Goal: Information Seeking & Learning: Compare options

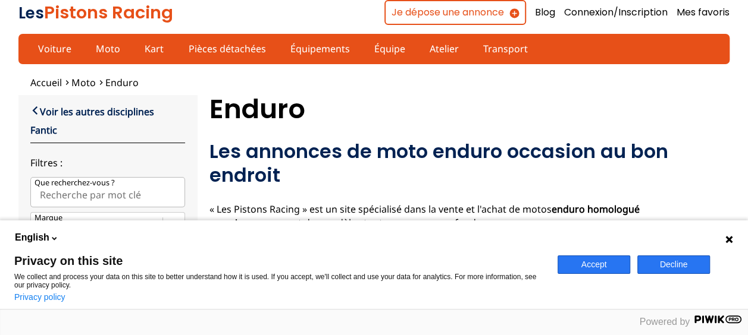
click at [652, 263] on button "Decline" at bounding box center [673, 265] width 73 height 18
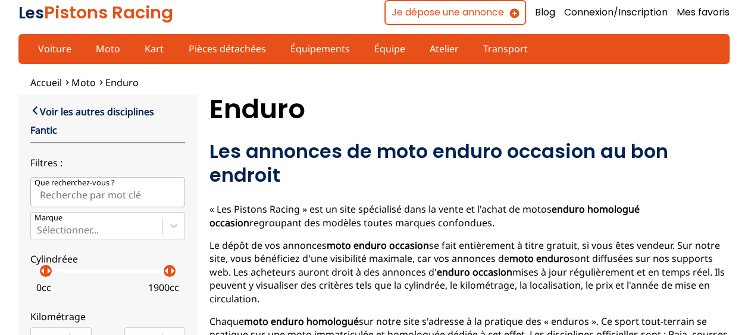
click at [90, 196] on input "Que recherchez-vous ?" at bounding box center [107, 192] width 155 height 30
click at [59, 197] on input "250 ZXC F" at bounding box center [107, 192] width 155 height 30
type input "250 EXC F"
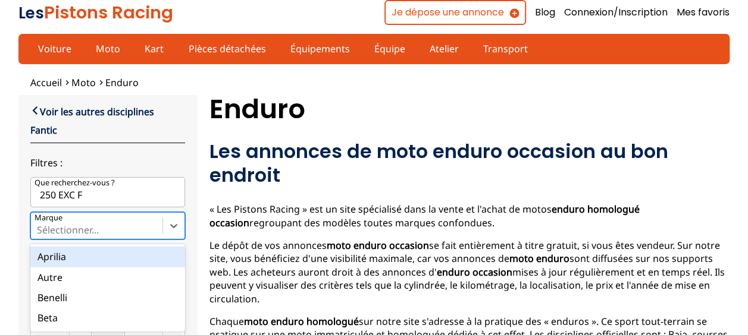
click at [56, 232] on div at bounding box center [97, 230] width 120 height 13
click at [39, 232] on input "Marque option Aprilia focused, 1 of 28. 28 results available. Use Up and Down t…" at bounding box center [38, 230] width 2 height 11
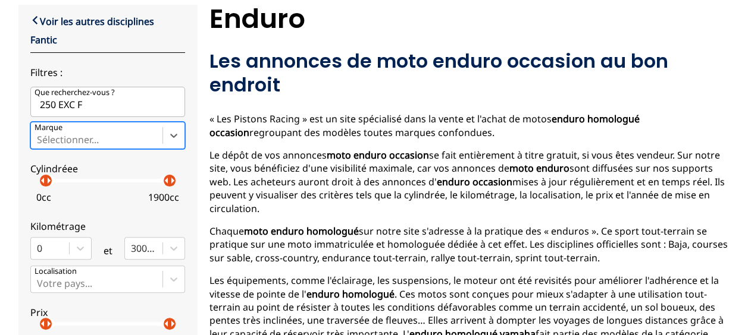
click at [92, 134] on div at bounding box center [97, 139] width 120 height 13
click at [39, 134] on input "Marque Select is focused ,type to refine list, press Down to open the menu, Sél…" at bounding box center [38, 139] width 2 height 11
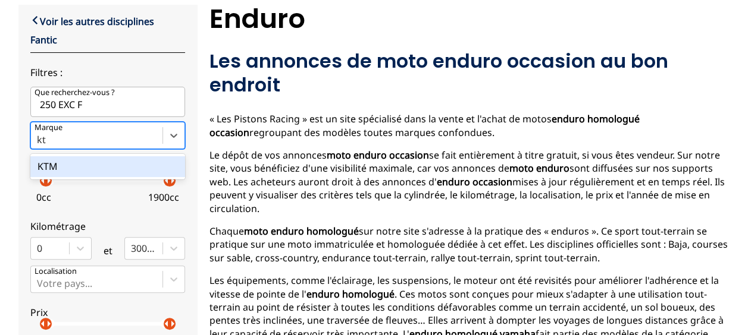
type input "ktm"
click at [83, 158] on div "KTM" at bounding box center [107, 166] width 155 height 20
click at [57, 145] on input "ktm" at bounding box center [47, 139] width 20 height 11
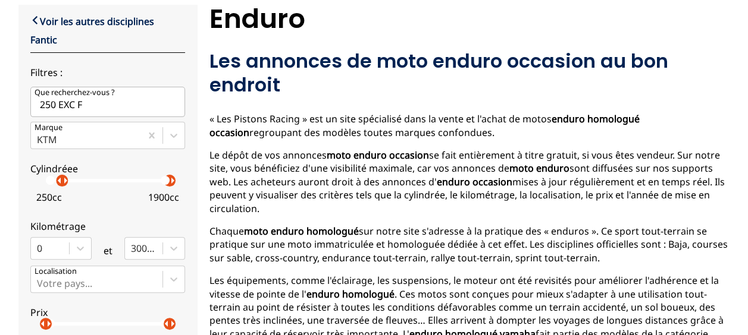
drag, startPoint x: 44, startPoint y: 183, endPoint x: 58, endPoint y: 186, distance: 14.0
click at [58, 186] on label "Cylindréee arrow_left arrow_right arrow_left arrow_right 250 cc 1900 cc" at bounding box center [107, 180] width 155 height 53
drag, startPoint x: 168, startPoint y: 176, endPoint x: 58, endPoint y: 186, distance: 110.4
click at [58, 186] on p "arrow_right" at bounding box center [65, 181] width 14 height 14
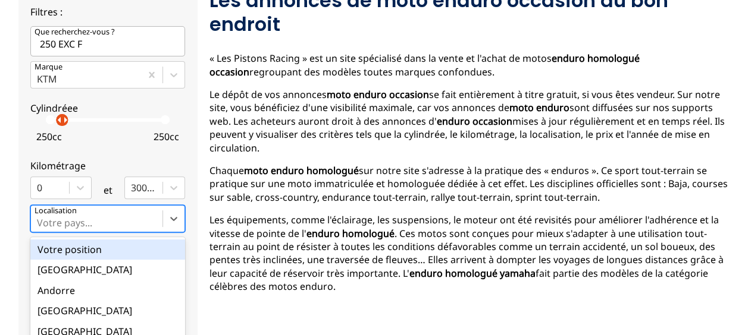
click at [139, 215] on div "option Votre position focused, 1 of 18. 18 results available. Use Up and Down t…" at bounding box center [107, 218] width 155 height 27
click at [39, 218] on input "option Votre position focused, 1 of 18. 18 results available. Use Up and Down t…" at bounding box center [38, 223] width 2 height 11
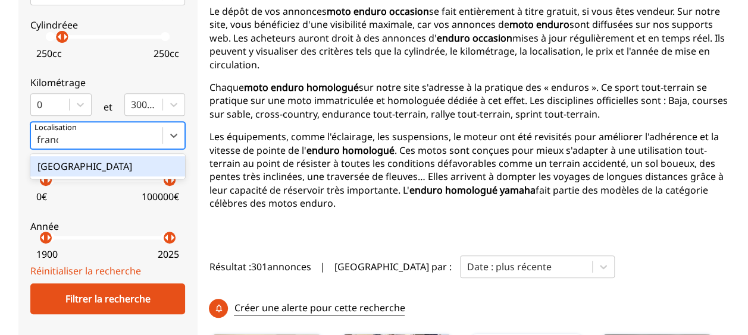
type input "[GEOGRAPHIC_DATA]"
click at [85, 170] on div "[GEOGRAPHIC_DATA]" at bounding box center [107, 166] width 155 height 20
click at [68, 145] on input "[GEOGRAPHIC_DATA]" at bounding box center [53, 139] width 32 height 11
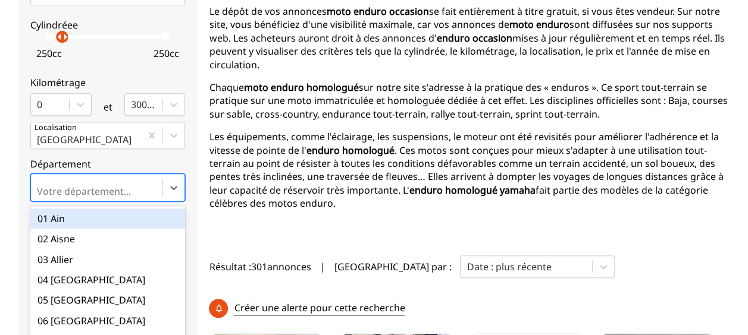
click at [80, 186] on div "option 01 Ain focused, 1 of 101. 101 results available. Use Up and Down to choo…" at bounding box center [107, 187] width 155 height 27
click at [39, 186] on input "option 01 Ain focused, 1 of 101. 101 results available. Use Up and Down to choo…" at bounding box center [38, 191] width 2 height 11
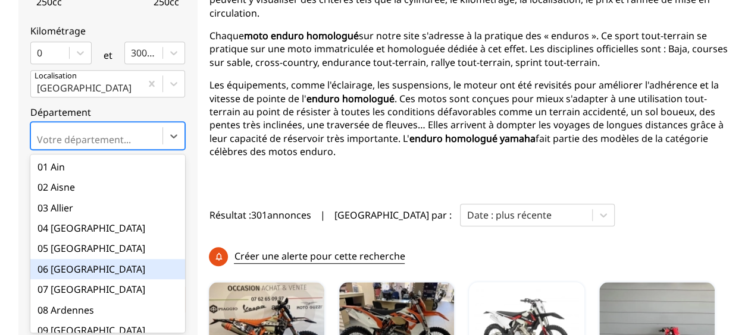
click at [77, 266] on div "06 [GEOGRAPHIC_DATA]" at bounding box center [107, 269] width 155 height 20
click at [39, 145] on input "option 06 Alpes-Maritimes focused, 6 of 101. 101 results available. Use Up and …" at bounding box center [38, 139] width 2 height 11
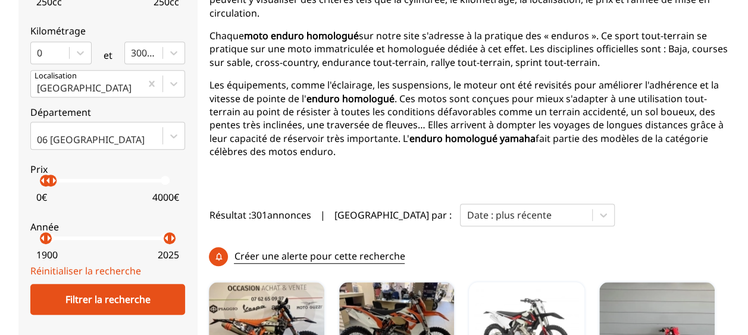
drag, startPoint x: 161, startPoint y: 179, endPoint x: 46, endPoint y: 200, distance: 116.1
click at [46, 200] on label "Prix arrow_left arrow_right arrow_left arrow_right 0 € 4000 €" at bounding box center [107, 181] width 155 height 53
drag, startPoint x: 43, startPoint y: 240, endPoint x: 151, endPoint y: 242, distance: 108.3
click at [152, 242] on p "arrow_right" at bounding box center [159, 238] width 14 height 14
click at [153, 244] on label "Année arrow_left arrow_right arrow_left arrow_right 2013 2025" at bounding box center [107, 238] width 155 height 53
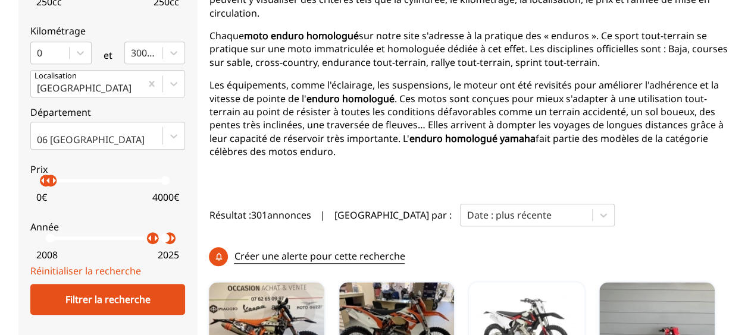
click at [149, 238] on p "arrow_right" at bounding box center [156, 238] width 14 height 14
click at [153, 239] on p "arrow_right" at bounding box center [160, 238] width 14 height 14
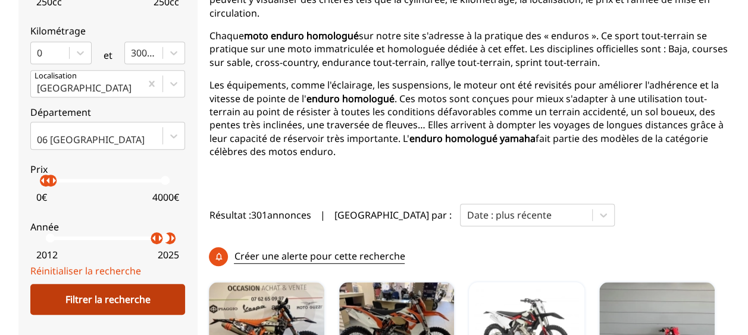
click at [133, 296] on div "Filtrer la recherche" at bounding box center [107, 299] width 155 height 31
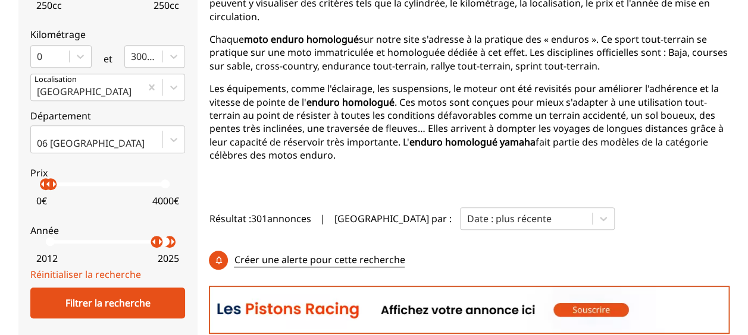
scroll to position [340, 0]
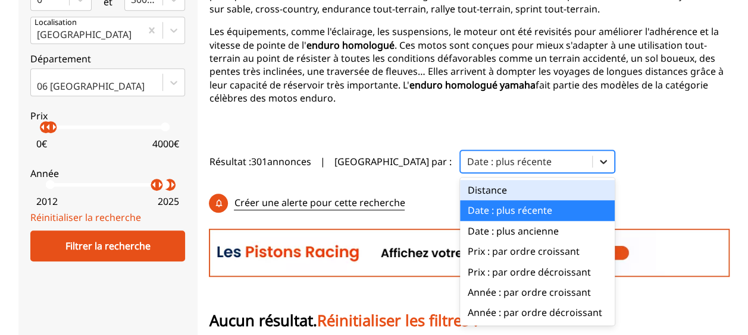
click at [597, 156] on icon at bounding box center [603, 162] width 12 height 12
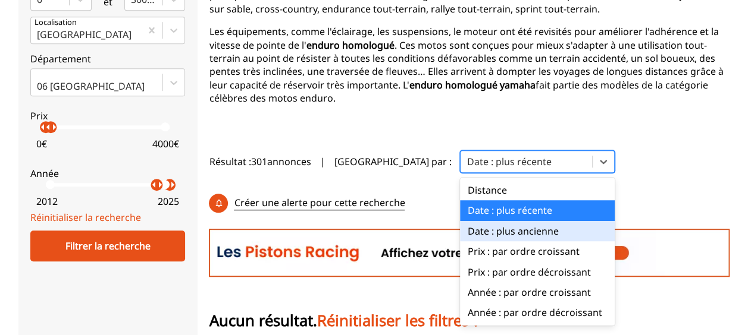
click at [469, 221] on div "Date : plus ancienne" at bounding box center [537, 231] width 155 height 20
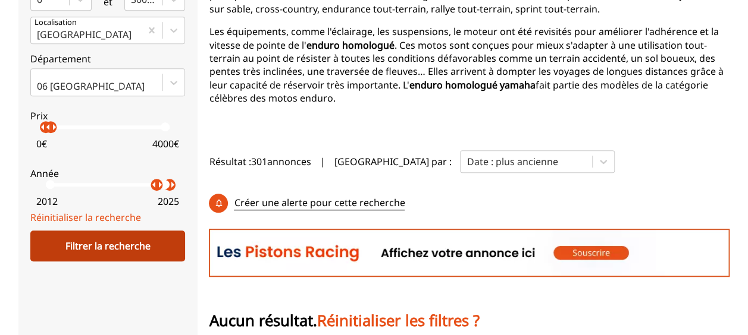
click at [141, 246] on div "Filtrer la recherche" at bounding box center [107, 246] width 155 height 31
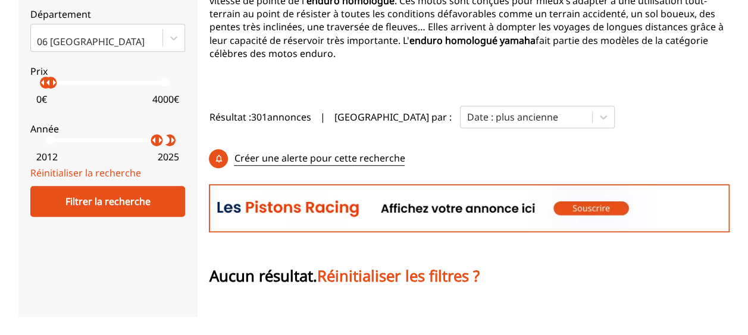
scroll to position [384, 0]
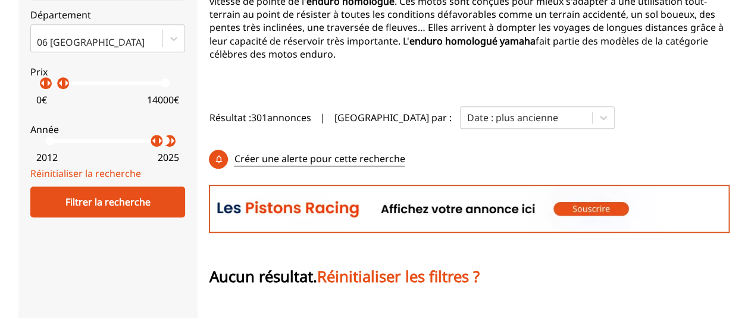
drag, startPoint x: 51, startPoint y: 81, endPoint x: 64, endPoint y: 81, distance: 13.1
click at [64, 81] on p "arrow_right" at bounding box center [66, 83] width 14 height 14
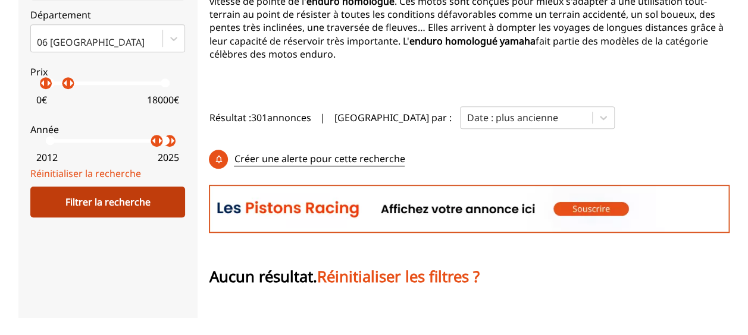
click at [81, 195] on div "Filtrer la recherche" at bounding box center [107, 202] width 155 height 31
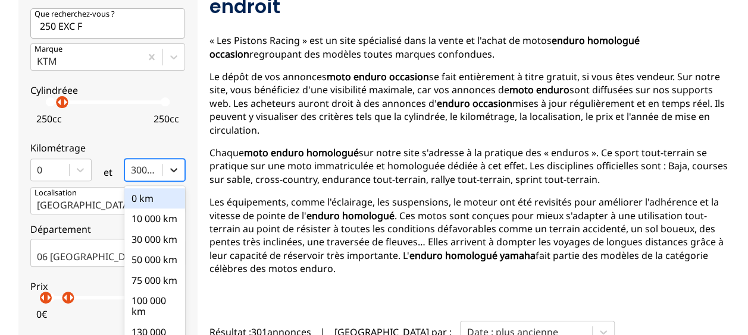
scroll to position [201, 0]
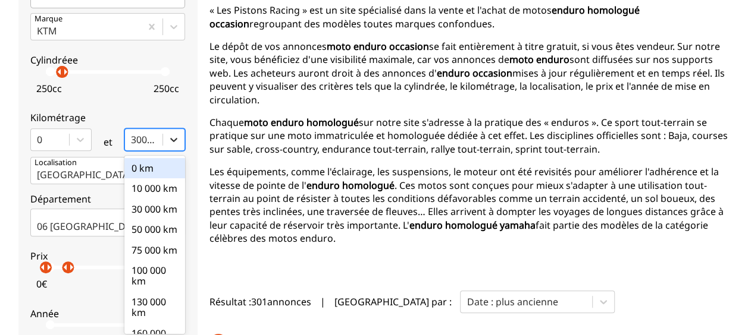
click at [170, 151] on div "option 0 km focused, 1 of 10. 10 results available. Use Up and Down to choose o…" at bounding box center [154, 139] width 61 height 23
click at [133, 145] on input "option 0 km focused, 1 of 10. 10 results available. Use Up and Down to choose o…" at bounding box center [132, 139] width 2 height 11
